Goal: Information Seeking & Learning: Learn about a topic

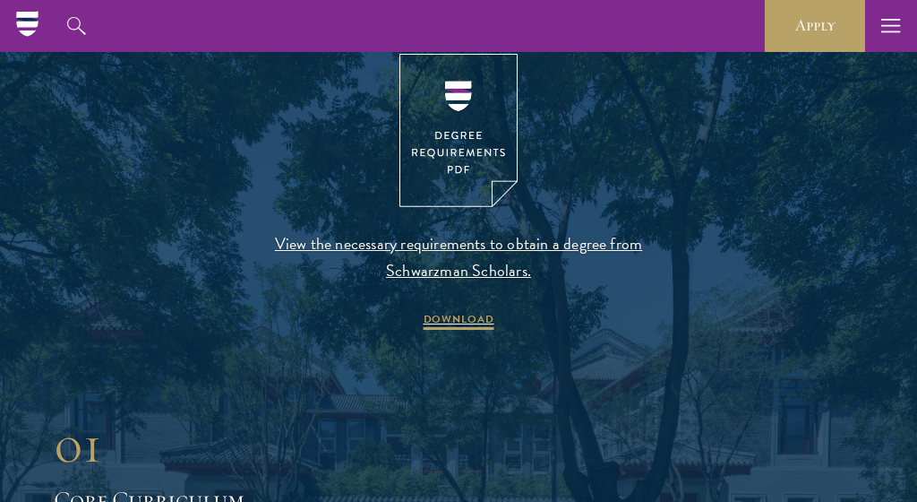
scroll to position [1870, 0]
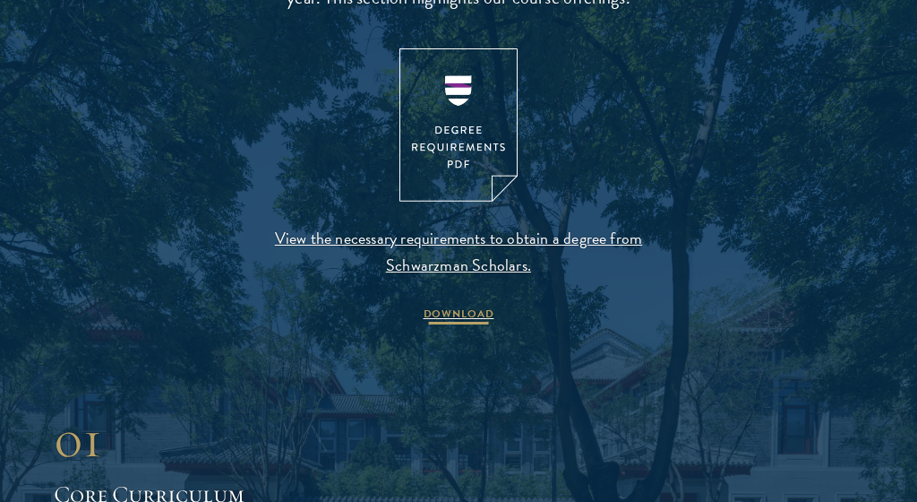
click at [456, 313] on span "DOWNLOAD" at bounding box center [459, 315] width 71 height 21
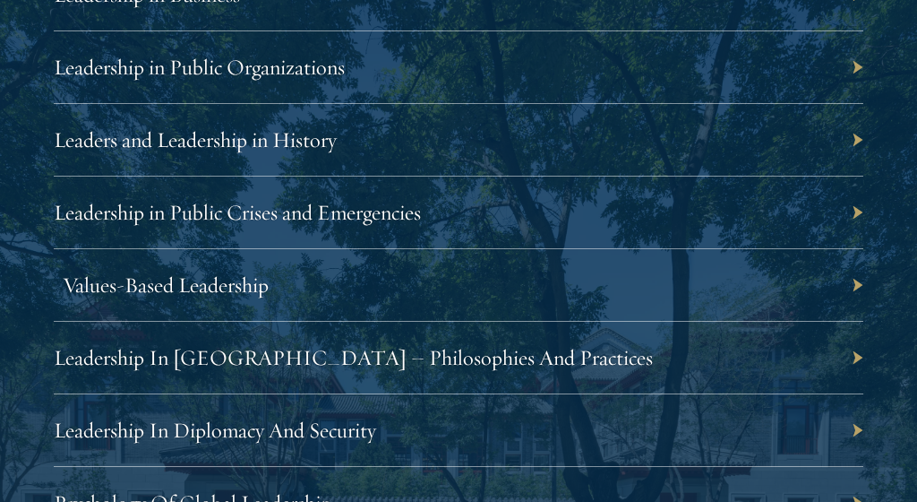
scroll to position [3619, 0]
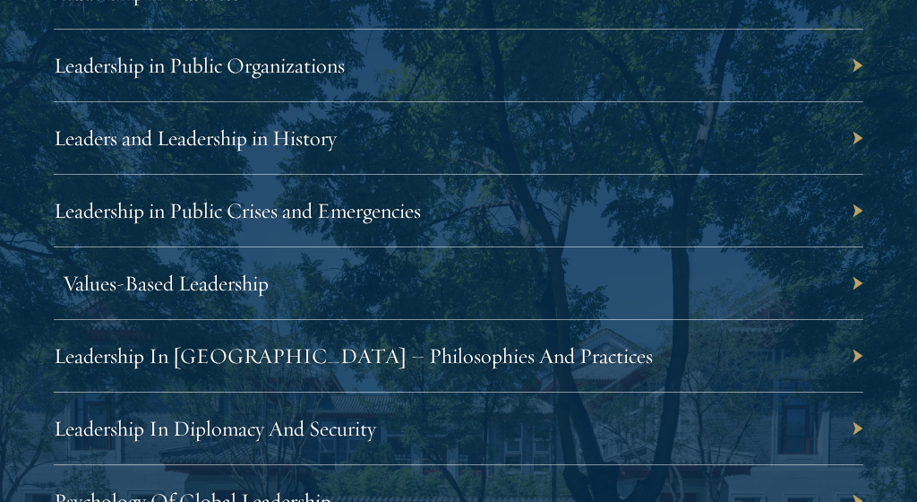
click at [247, 270] on link "Values-Based Leadership" at bounding box center [166, 283] width 206 height 27
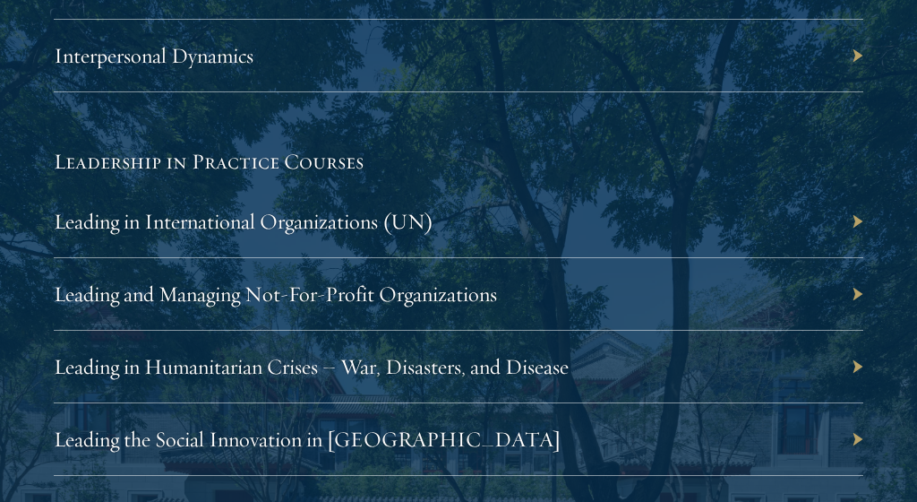
scroll to position [4139, 0]
click at [339, 207] on link "Leading in International Organizations (UN)" at bounding box center [253, 220] width 380 height 27
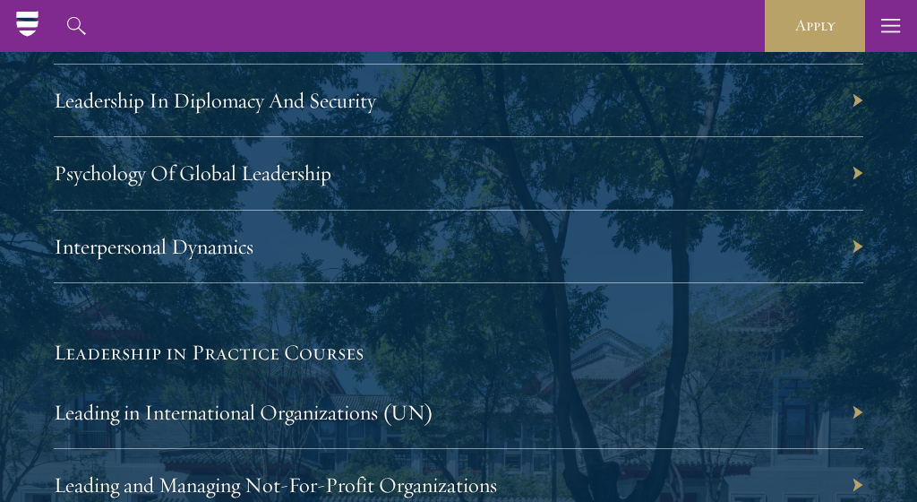
scroll to position [3569, 0]
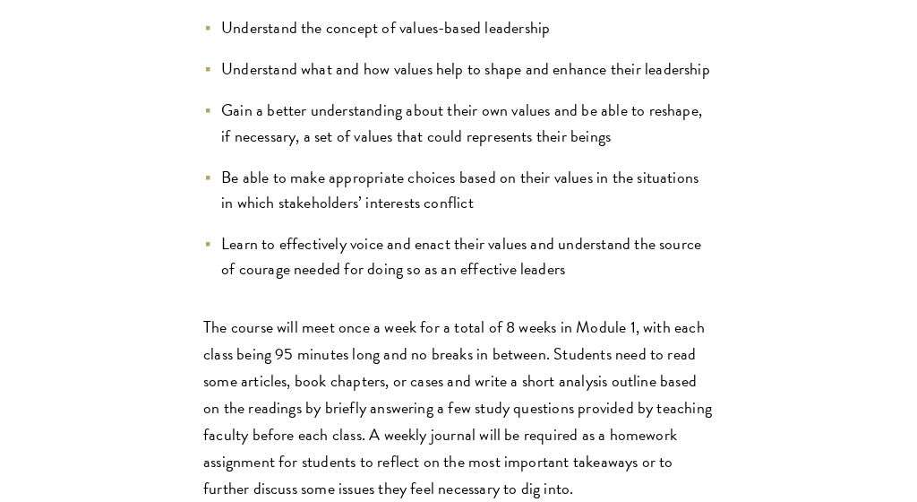
scroll to position [1118, 0]
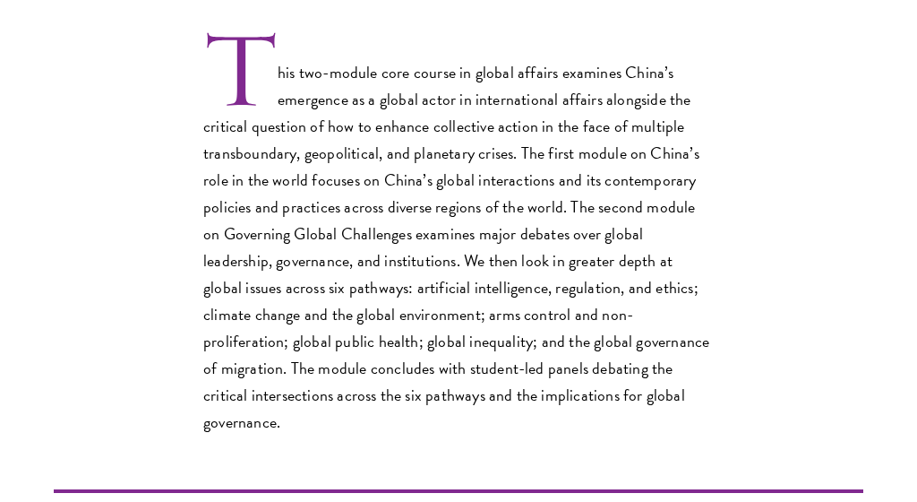
scroll to position [580, 0]
